Goal: Communication & Community: Share content

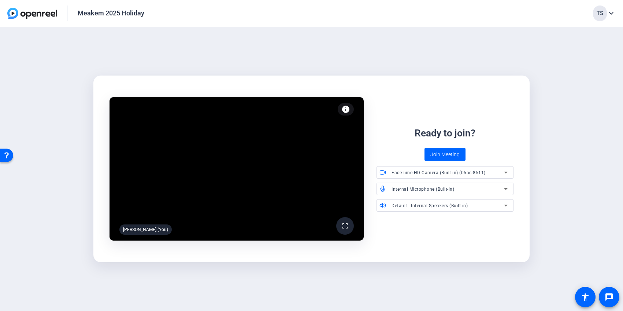
click at [501, 171] on icon at bounding box center [505, 172] width 9 height 9
click at [501, 156] on div at bounding box center [311, 155] width 623 height 311
click at [502, 189] on icon at bounding box center [505, 188] width 9 height 9
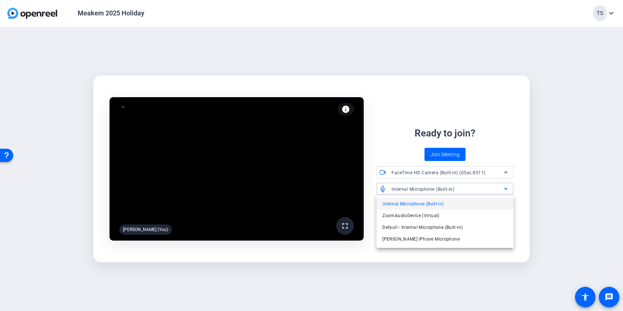
click at [502, 189] on div at bounding box center [311, 155] width 623 height 311
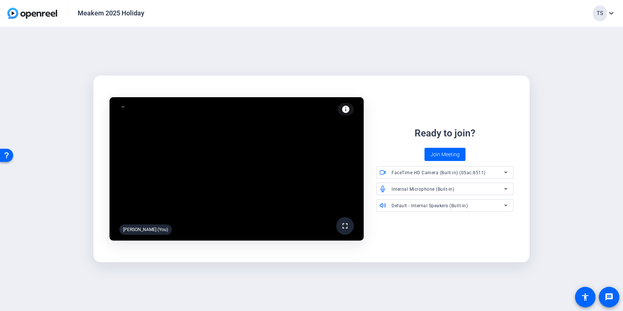
click at [490, 201] on div "Default - Internal Speakers (Built-in)" at bounding box center [448, 205] width 112 height 9
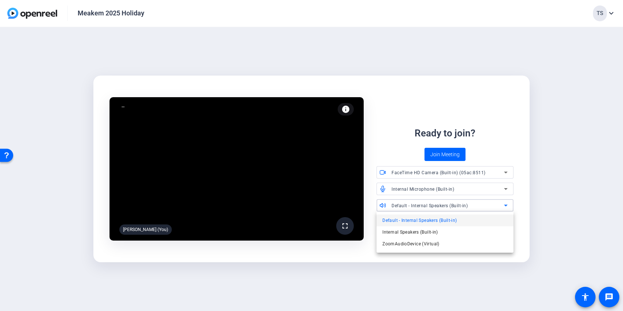
click at [490, 201] on div at bounding box center [311, 155] width 623 height 311
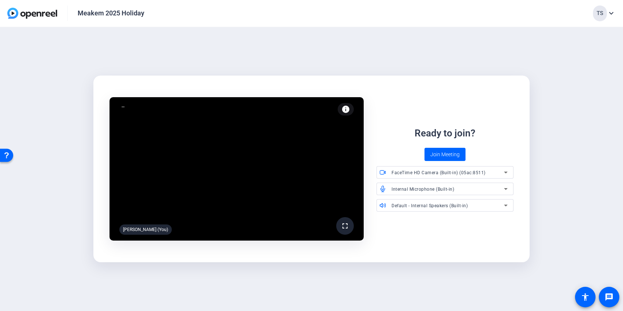
click at [494, 137] on div "Ready to join? Join Meeting" at bounding box center [445, 143] width 137 height 35
click at [445, 153] on span "Join Meeting" at bounding box center [444, 155] width 29 height 8
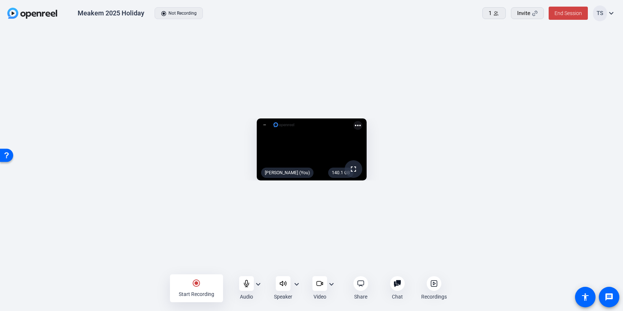
click at [259, 282] on mat-icon "expand_more" at bounding box center [258, 283] width 9 height 9
click at [259, 282] on div at bounding box center [311, 155] width 623 height 311
click at [331, 282] on mat-icon "expand_more" at bounding box center [331, 283] width 9 height 9
click at [554, 259] on div at bounding box center [311, 155] width 623 height 311
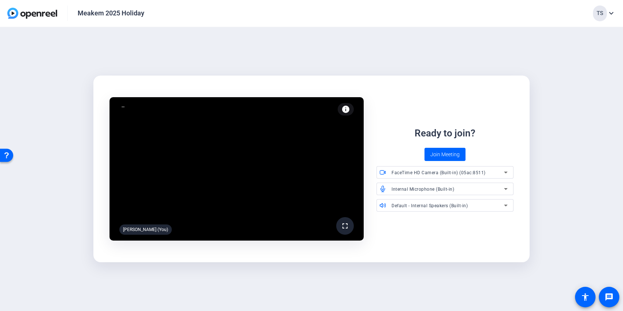
click at [578, 131] on div "fullscreen [PERSON_NAME] (You) info Test your audio and video Ready to join? Jo…" at bounding box center [311, 169] width 623 height 284
click at [425, 150] on span at bounding box center [444, 154] width 41 height 18
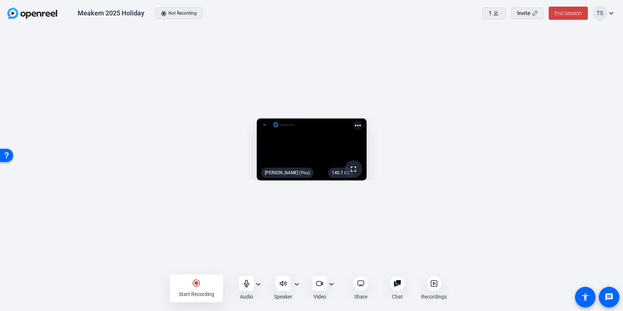
click at [258, 282] on mat-icon "expand_more" at bounding box center [258, 283] width 9 height 9
click at [258, 282] on div at bounding box center [311, 155] width 623 height 311
click at [293, 283] on mat-icon "expand_more" at bounding box center [296, 283] width 9 height 9
click at [297, 283] on div at bounding box center [311, 155] width 623 height 311
click at [330, 283] on mat-icon "expand_more" at bounding box center [331, 283] width 9 height 9
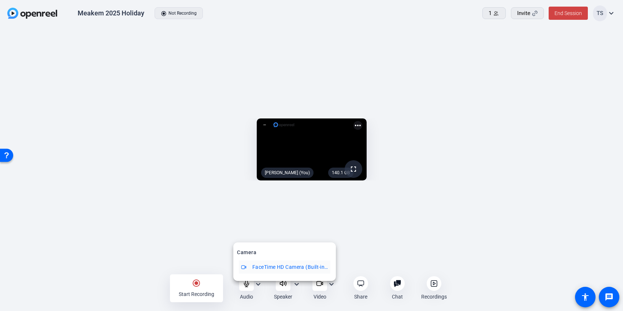
click at [330, 283] on div at bounding box center [311, 155] width 623 height 311
click at [362, 121] on mat-icon "more_horiz" at bounding box center [357, 125] width 9 height 9
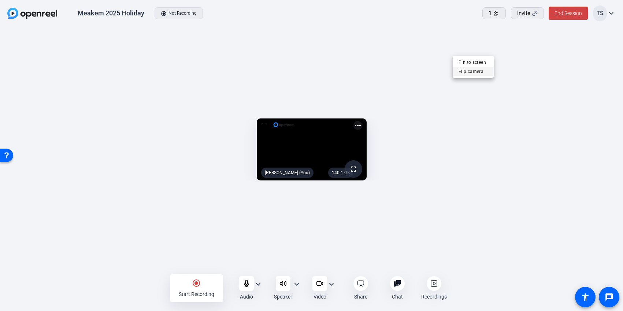
click at [472, 69] on span "Flip camera" at bounding box center [473, 71] width 29 height 9
click at [362, 121] on mat-icon "more_horiz" at bounding box center [357, 125] width 9 height 9
click at [471, 61] on span "Pin to screen" at bounding box center [473, 62] width 29 height 9
click at [362, 121] on mat-icon "more_horiz" at bounding box center [357, 125] width 9 height 9
click at [469, 63] on span "Remove pin" at bounding box center [473, 62] width 29 height 9
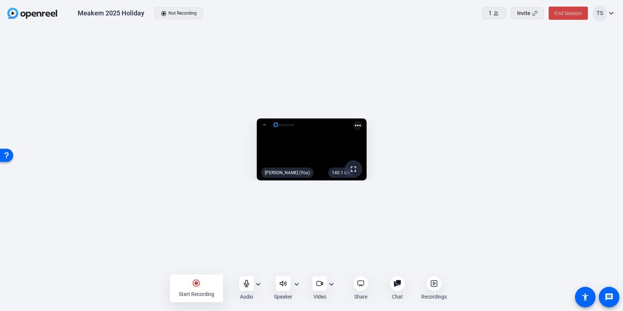
click at [362, 121] on mat-icon "more_horiz" at bounding box center [357, 125] width 9 height 9
click at [475, 73] on span "Flip camera" at bounding box center [473, 71] width 29 height 9
click at [367, 118] on video at bounding box center [312, 149] width 110 height 62
click at [362, 121] on mat-icon "more_horiz" at bounding box center [357, 125] width 9 height 9
click at [475, 71] on span "Flip camera" at bounding box center [473, 71] width 29 height 9
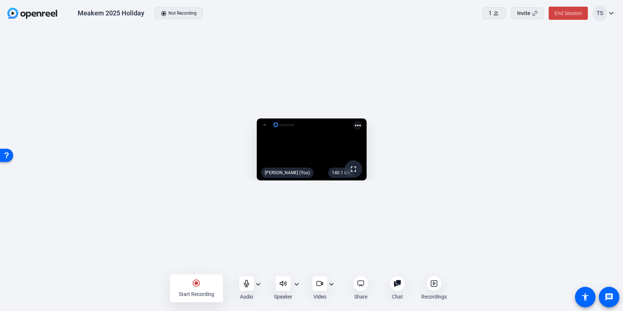
click at [362, 121] on mat-icon "more_horiz" at bounding box center [357, 125] width 9 height 9
click at [468, 72] on span "Flip camera" at bounding box center [473, 71] width 29 height 9
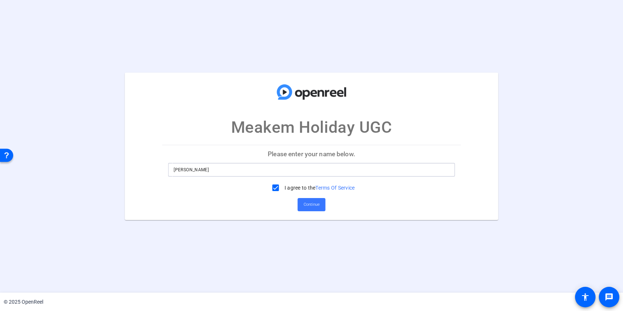
click at [226, 169] on input "Tracy Shaw" at bounding box center [312, 169] width 276 height 9
click at [307, 204] on span "Continue" at bounding box center [312, 204] width 16 height 11
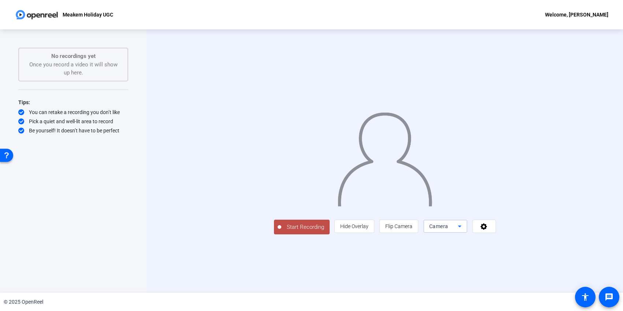
click at [448, 229] on span "Camera" at bounding box center [438, 226] width 19 height 6
click at [534, 242] on mat-option "Screen" at bounding box center [537, 240] width 44 height 15
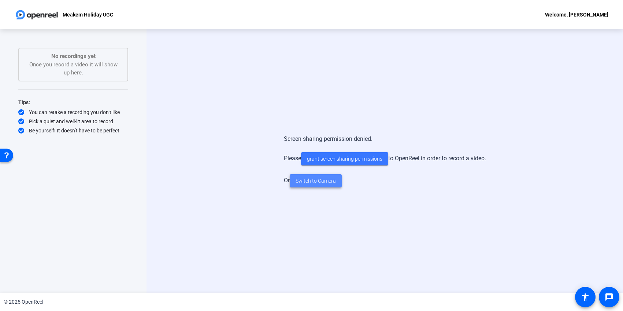
click at [326, 183] on span "Switch to Camera" at bounding box center [316, 181] width 40 height 8
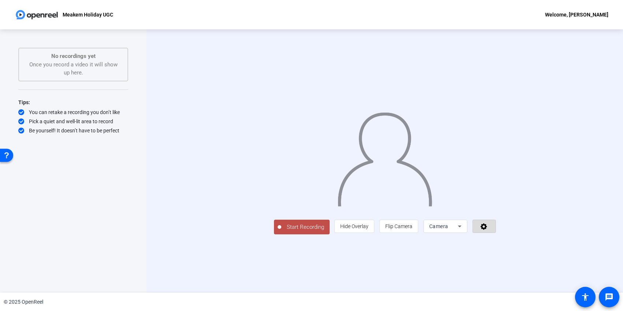
click at [496, 235] on span at bounding box center [484, 226] width 23 height 18
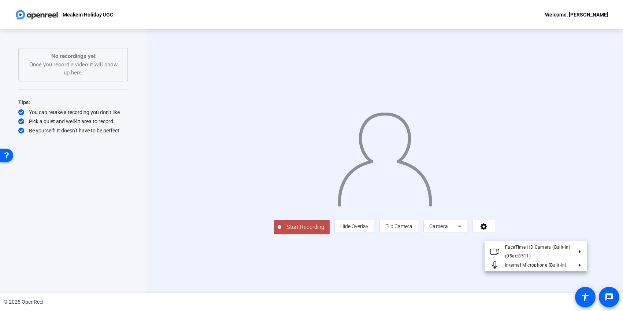
click at [608, 258] on div at bounding box center [311, 155] width 623 height 311
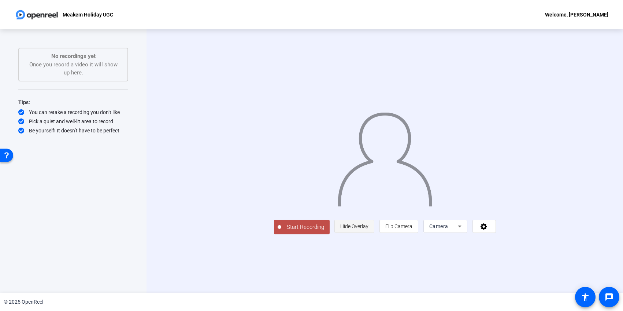
click at [368, 229] on span "Hide Overlay" at bounding box center [354, 226] width 28 height 6
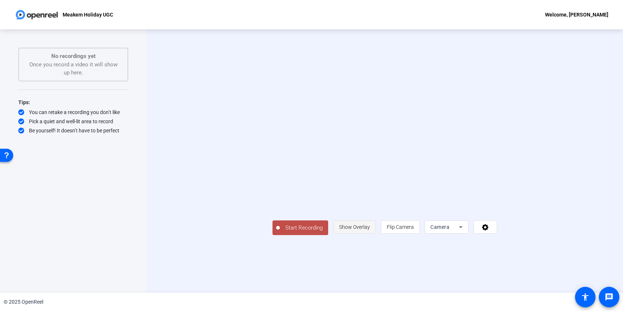
click at [370, 230] on span "Show Overlay" at bounding box center [354, 227] width 31 height 6
